Goal: Information Seeking & Learning: Learn about a topic

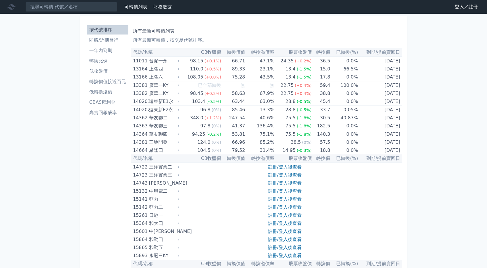
click at [458, 8] on link "登入／註冊" at bounding box center [466, 6] width 32 height 9
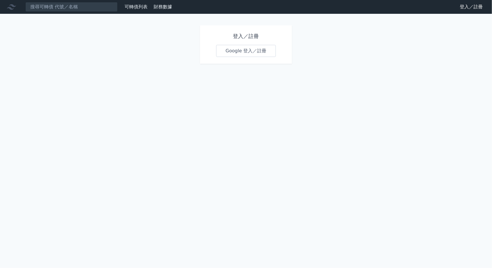
click at [255, 56] on link "Google 登入／註冊" at bounding box center [246, 51] width 60 height 12
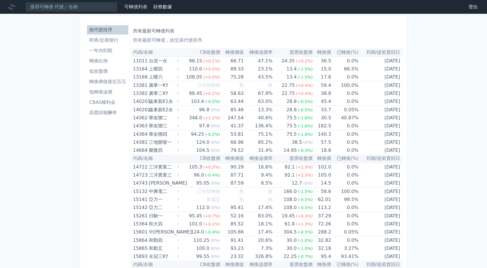
click at [168, 31] on h1 "所有最新可轉債列表" at bounding box center [266, 31] width 267 height 7
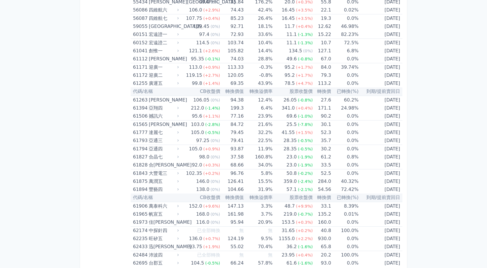
scroll to position [2275, 0]
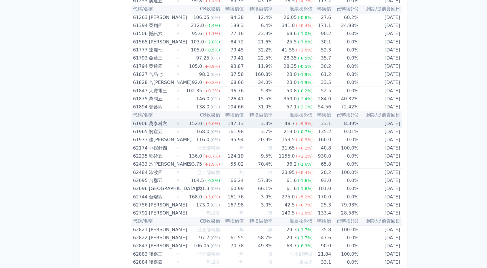
click at [166, 120] on div "萬泰科六" at bounding box center [163, 124] width 29 height 8
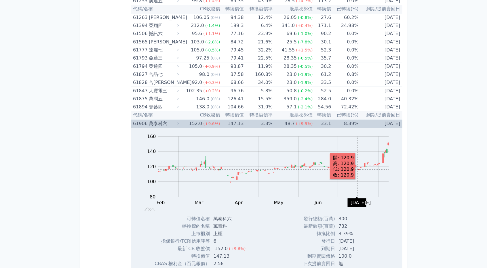
scroll to position [2390, 0]
